Goal: Transaction & Acquisition: Subscribe to service/newsletter

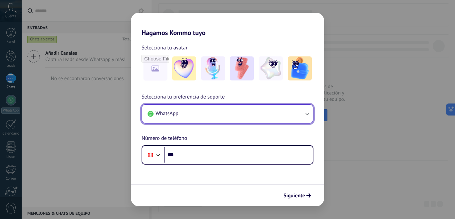
click at [205, 114] on button "WhatsApp" at bounding box center [227, 114] width 171 height 18
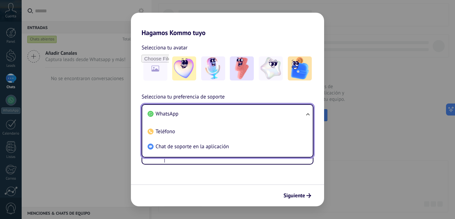
click at [194, 114] on li "WhatsApp" at bounding box center [226, 113] width 163 height 15
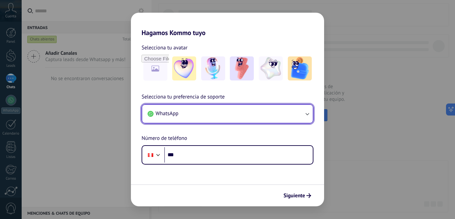
click at [197, 115] on button "WhatsApp" at bounding box center [227, 114] width 171 height 18
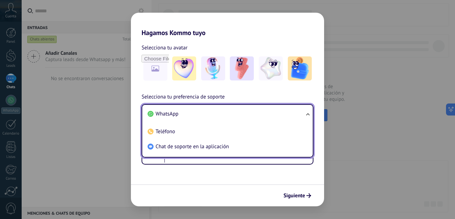
click at [197, 115] on li "WhatsApp" at bounding box center [226, 113] width 163 height 15
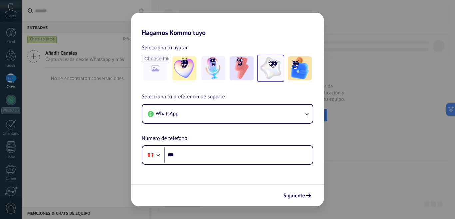
click at [264, 72] on img at bounding box center [271, 68] width 24 height 24
click at [249, 72] on img at bounding box center [242, 68] width 24 height 24
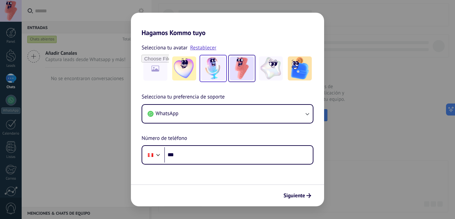
click at [219, 68] on img at bounding box center [213, 68] width 24 height 24
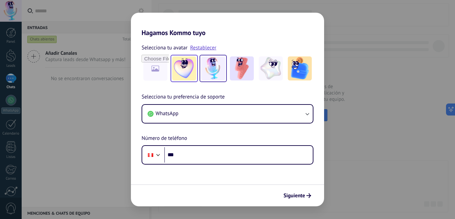
click at [189, 77] on img at bounding box center [184, 68] width 24 height 24
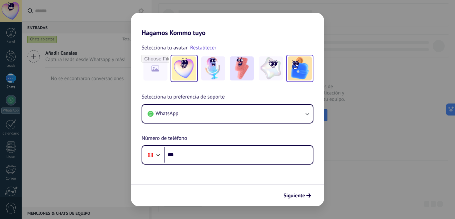
click at [307, 77] on img at bounding box center [300, 68] width 24 height 24
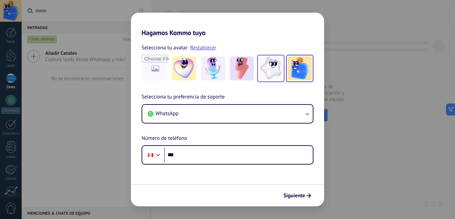
click at [269, 65] on img at bounding box center [271, 68] width 24 height 24
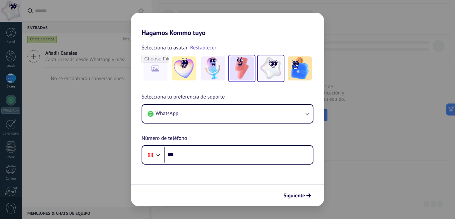
click at [244, 67] on img at bounding box center [242, 68] width 24 height 24
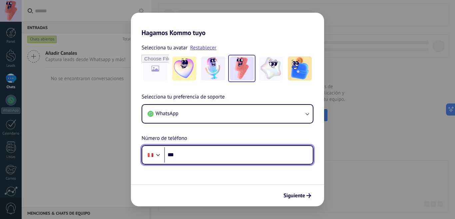
click at [196, 153] on input "***" at bounding box center [238, 154] width 149 height 15
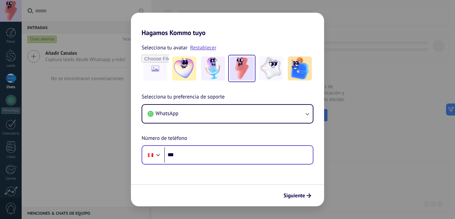
click at [158, 158] on div at bounding box center [153, 155] width 18 height 14
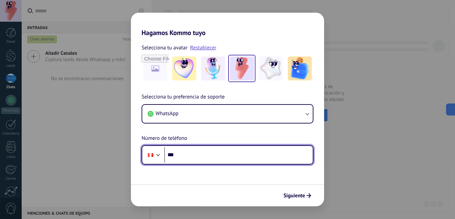
click at [207, 158] on input "***" at bounding box center [238, 154] width 149 height 15
type input "**********"
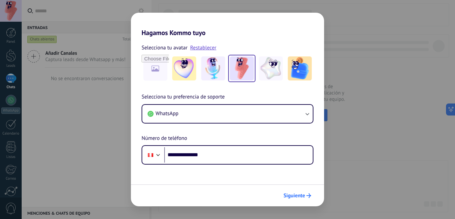
click at [301, 198] on span "Siguiente" at bounding box center [295, 195] width 22 height 5
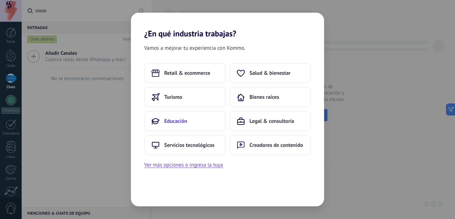
click at [177, 115] on button "Educación" at bounding box center [184, 121] width 81 height 20
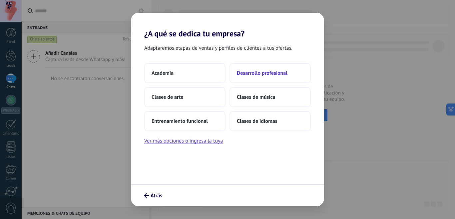
click at [283, 75] on span "Desarrollo profesional" at bounding box center [262, 73] width 51 height 7
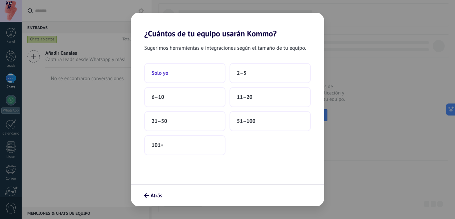
click at [197, 75] on button "Solo yo" at bounding box center [184, 73] width 81 height 20
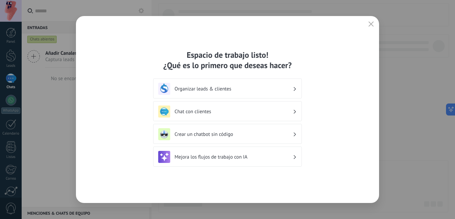
click at [244, 142] on div "Crear un chatbot sin código" at bounding box center [227, 134] width 149 height 20
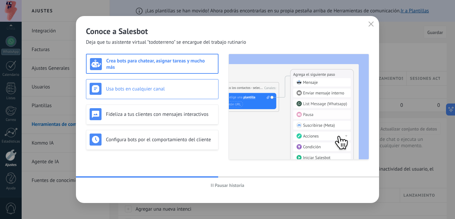
click at [171, 84] on div "Usa bots en cualquier canal" at bounding box center [152, 89] width 125 height 12
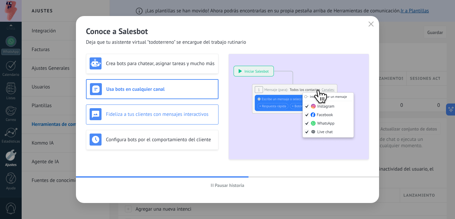
click at [179, 113] on h3 "Fideliza a tus clientes con mensajes interactivos" at bounding box center [160, 114] width 109 height 6
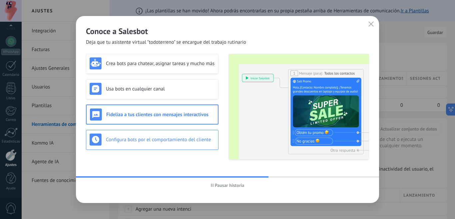
click at [188, 134] on div "Configura bots por el comportamiento del cliente" at bounding box center [152, 139] width 125 height 12
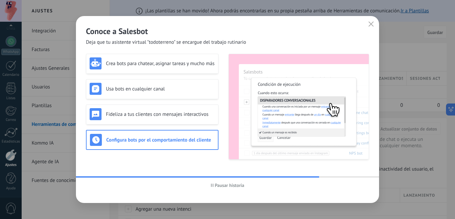
click at [371, 23] on icon "button" at bounding box center [371, 23] width 5 height 5
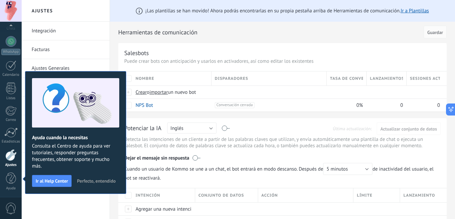
click at [100, 180] on span "Perfecto, entendido" at bounding box center [96, 180] width 39 height 5
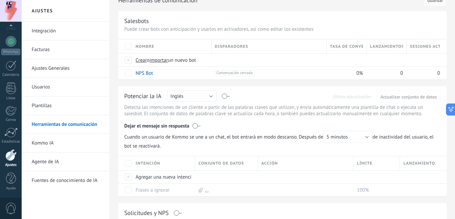
scroll to position [33, 0]
click at [59, 108] on link "Plantillas" at bounding box center [67, 105] width 71 height 19
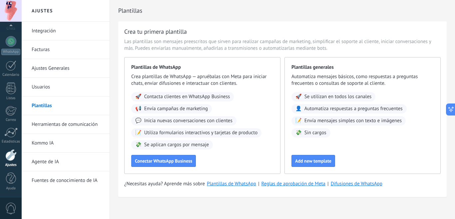
scroll to position [6, 0]
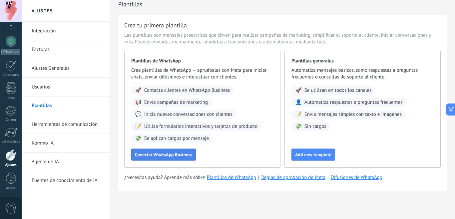
click at [174, 156] on span "Conectar WhatsApp Business" at bounding box center [163, 154] width 57 height 5
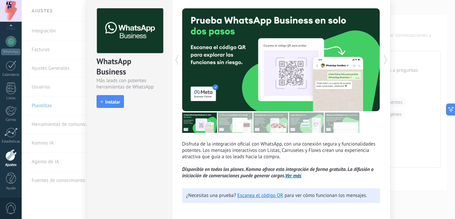
scroll to position [27, 0]
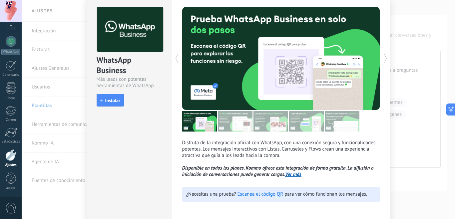
click at [297, 174] on link "Ver más" at bounding box center [293, 174] width 16 height 6
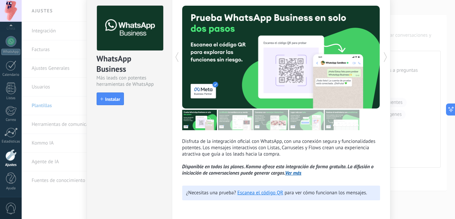
scroll to position [0, 0]
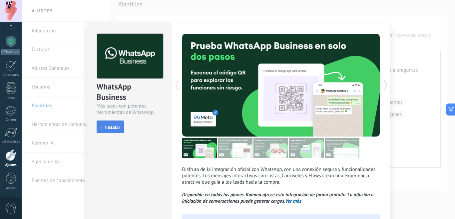
click at [118, 130] on button "Instalar" at bounding box center [110, 126] width 27 height 13
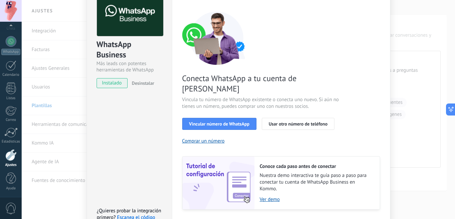
scroll to position [43, 0]
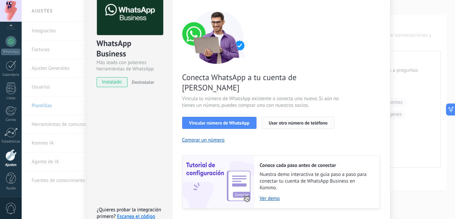
click at [295, 120] on span "Usar otro número de teléfono" at bounding box center [298, 122] width 59 height 5
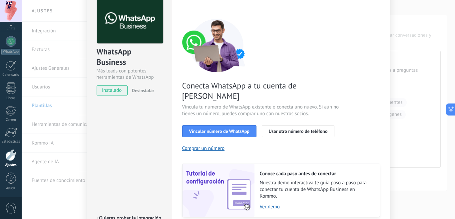
scroll to position [29, 0]
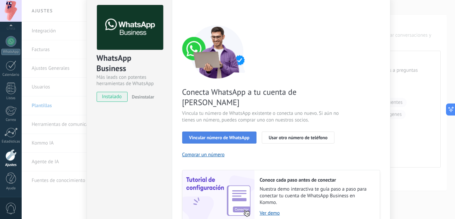
click at [207, 135] on span "Vincular número de WhatsApp" at bounding box center [219, 137] width 60 height 5
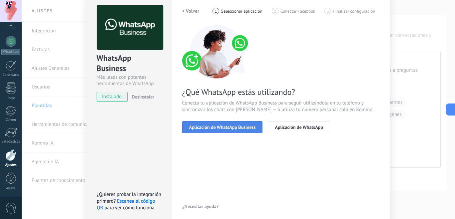
click at [217, 123] on button "Aplicación de WhatsApp Business" at bounding box center [222, 127] width 81 height 12
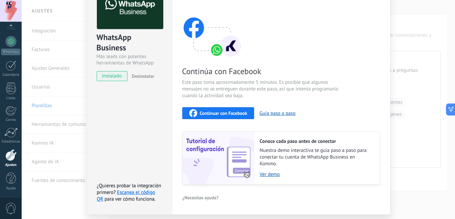
scroll to position [51, 0]
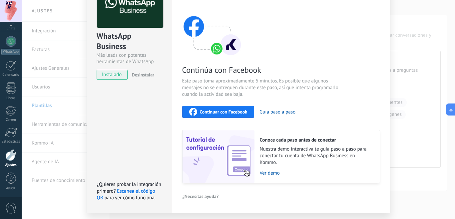
click at [219, 112] on span "Continuar con Facebook" at bounding box center [224, 111] width 48 height 5
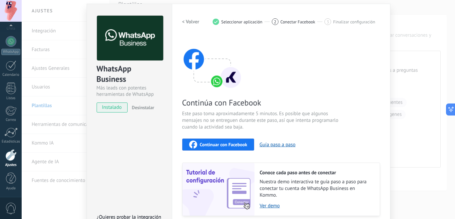
scroll to position [0, 0]
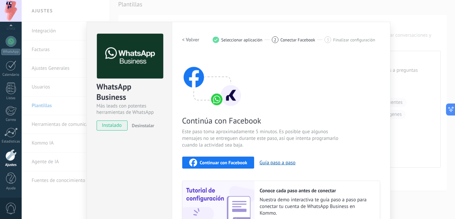
click at [143, 128] on span "Desinstalar" at bounding box center [143, 125] width 22 height 6
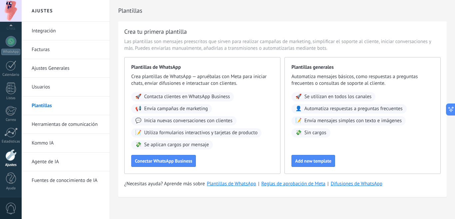
click at [60, 35] on link "Integración" at bounding box center [67, 31] width 71 height 19
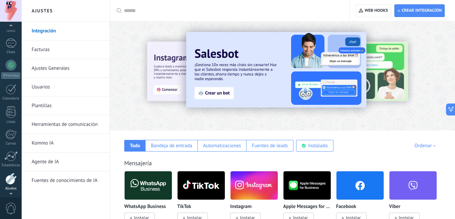
scroll to position [59, 0]
click at [9, 158] on div at bounding box center [10, 155] width 11 height 12
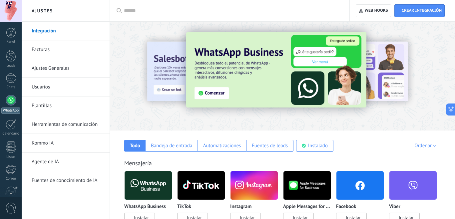
click at [11, 106] on link "WhatsApp" at bounding box center [11, 104] width 22 height 19
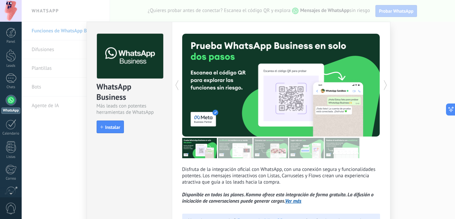
click at [55, 148] on div "WhatsApp Business Más leads con potentes herramientas de WhatsApp install Insta…" at bounding box center [239, 109] width 434 height 219
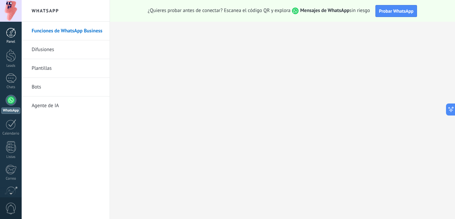
click at [15, 37] on div at bounding box center [11, 33] width 10 height 10
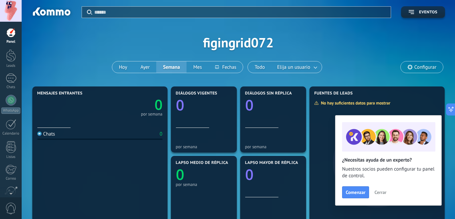
click at [383, 194] on span "Cerrar" at bounding box center [381, 192] width 12 height 5
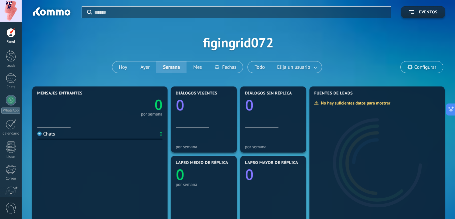
click at [47, 54] on div "Aplicar Eventos figingrid072 [DATE] [DATE] Semana Mes Todo Elija un usuario Con…" at bounding box center [239, 42] width 414 height 85
